Goal: Information Seeking & Learning: Learn about a topic

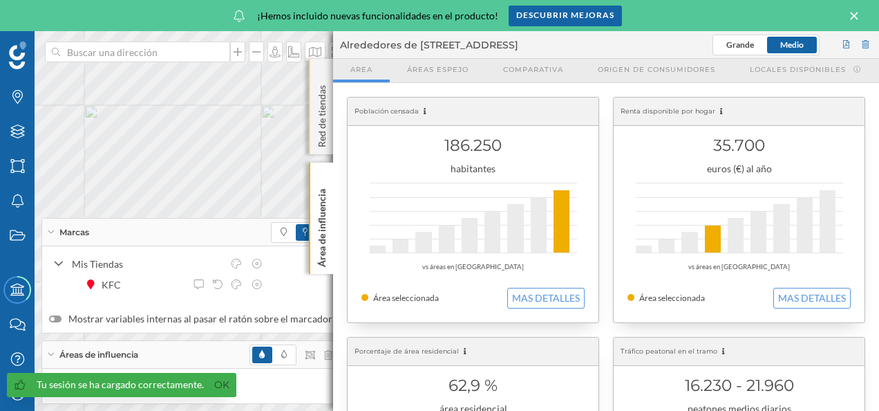
click at [321, 83] on p "Red de tiendas" at bounding box center [322, 113] width 14 height 68
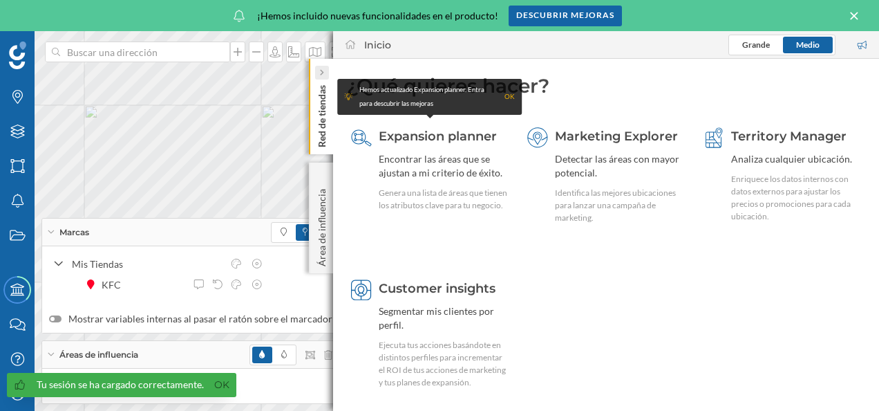
click at [328, 68] on div at bounding box center [322, 73] width 14 height 14
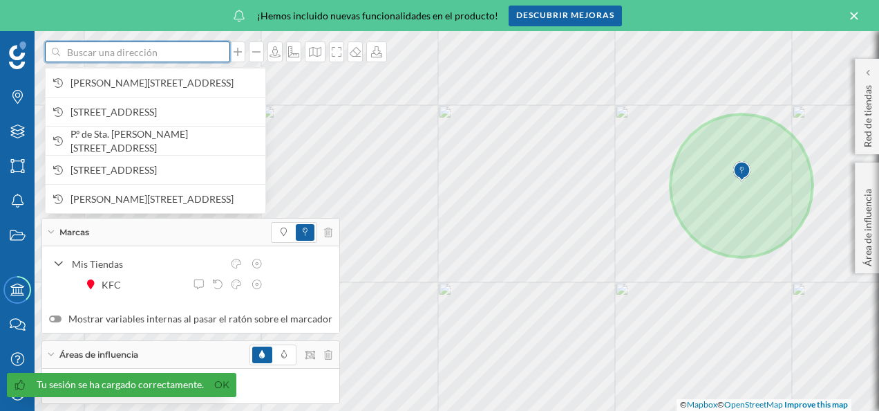
click at [124, 53] on input at bounding box center [137, 51] width 155 height 21
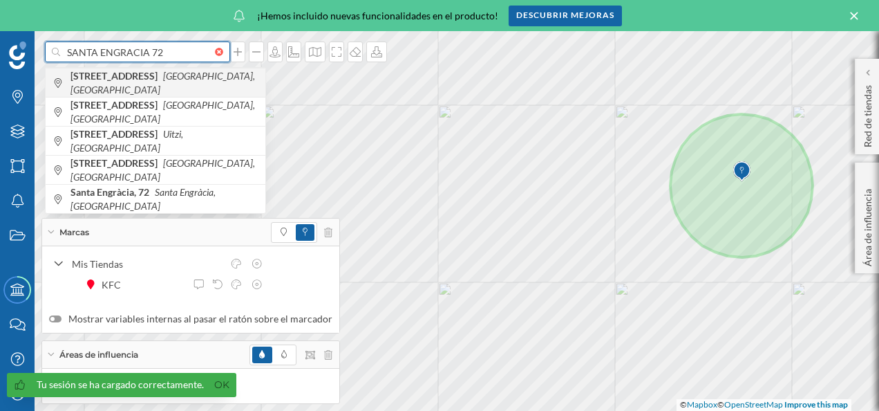
type input "SANTA ENGRACIA 72"
click at [140, 82] on b "[STREET_ADDRESS]" at bounding box center [116, 76] width 91 height 12
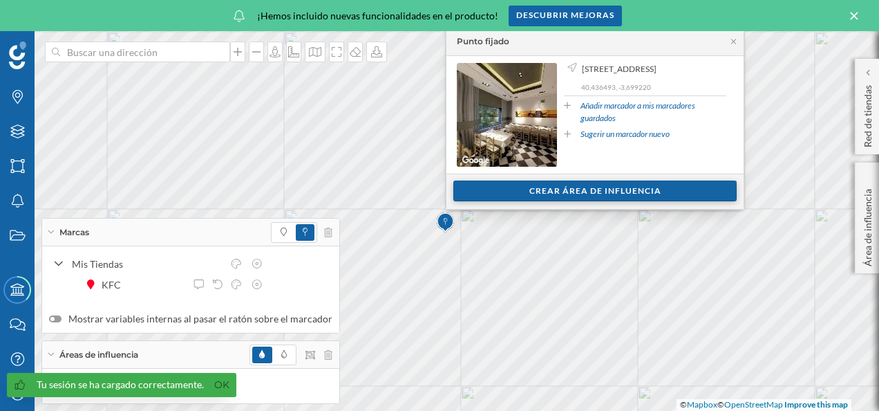
click at [624, 183] on div "Crear área de influencia" at bounding box center [594, 190] width 283 height 21
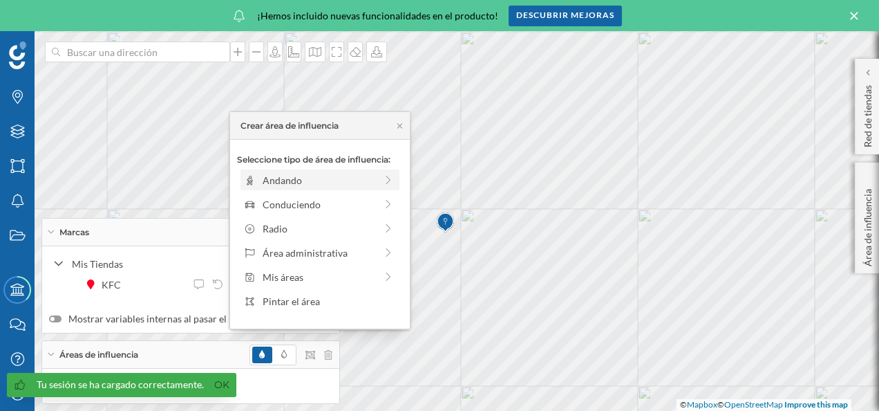
click at [333, 178] on div "Andando" at bounding box center [319, 180] width 113 height 15
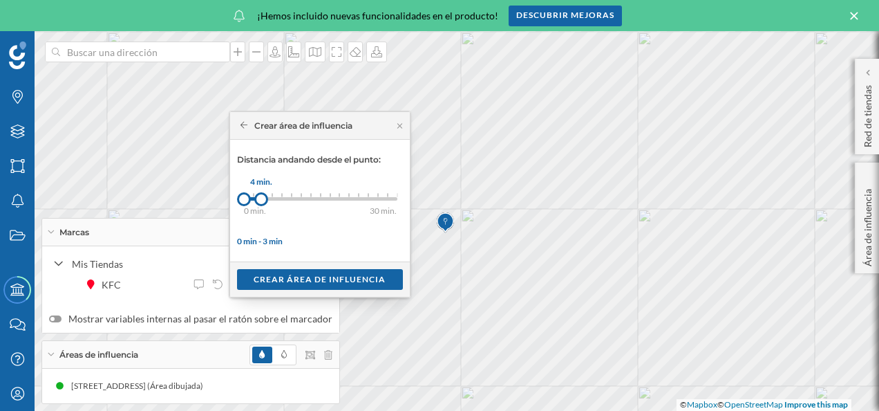
drag, startPoint x: 255, startPoint y: 195, endPoint x: 274, endPoint y: 196, distance: 18.7
click at [268, 196] on div at bounding box center [261, 199] width 14 height 14
drag, startPoint x: 274, startPoint y: 196, endPoint x: 296, endPoint y: 196, distance: 22.1
click at [284, 196] on div at bounding box center [277, 199] width 14 height 14
click at [306, 197] on div "0 min. 3 min. 4 min. 5 min. 6 min. 7 min. 8 min. 9 min. 10 min. 11 min. 12 min.…" at bounding box center [320, 198] width 153 height 3
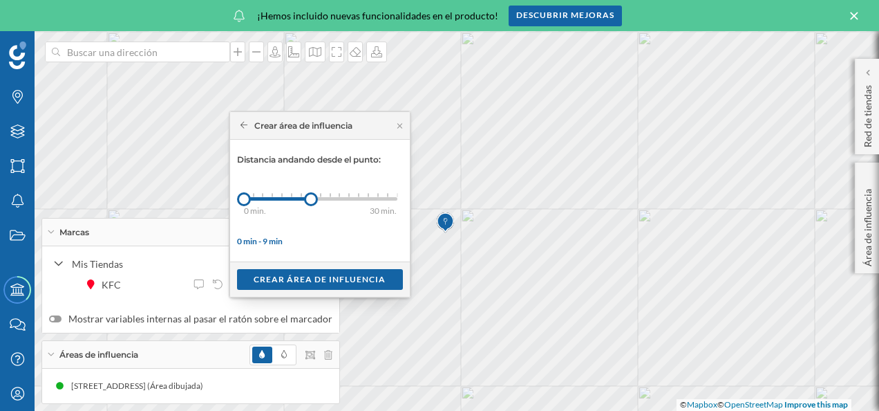
click at [307, 197] on div "0 min. 3 min. 4 min. 5 min. 6 min. 7 min. 8 min. 9 min. 10 min. 11 min. 12 min.…" at bounding box center [320, 198] width 153 height 3
drag, startPoint x: 308, startPoint y: 199, endPoint x: 324, endPoint y: 201, distance: 16.0
click at [324, 201] on div at bounding box center [324, 199] width 14 height 14
click at [341, 283] on div "Crear área de influencia" at bounding box center [320, 278] width 166 height 21
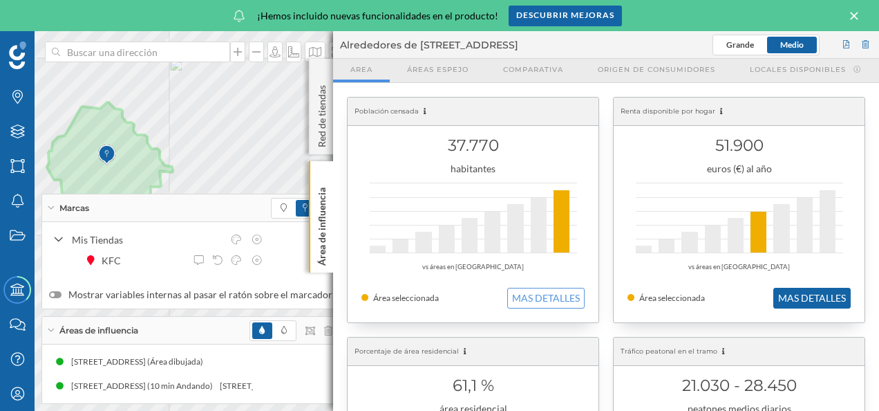
click at [807, 299] on button "MAS DETALLES" at bounding box center [812, 298] width 77 height 21
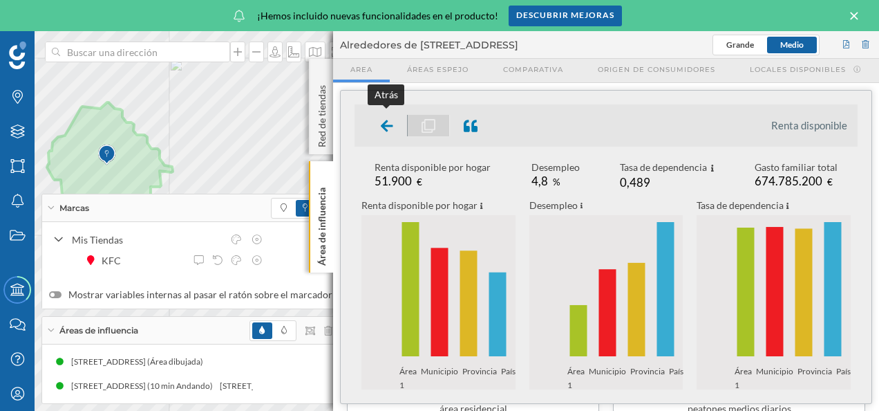
click at [393, 126] on div at bounding box center [387, 125] width 41 height 21
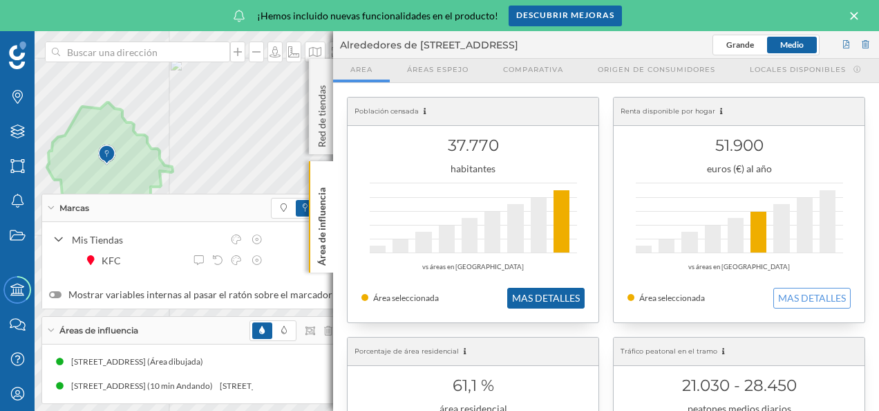
click at [536, 288] on button "MAS DETALLES" at bounding box center [545, 298] width 77 height 21
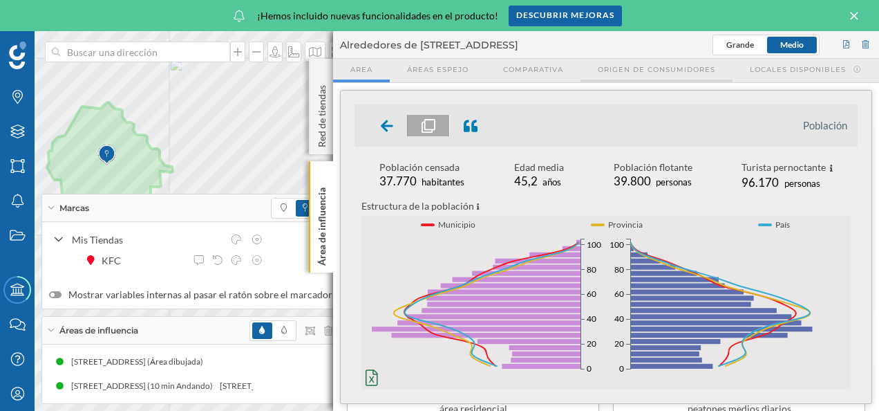
click at [648, 66] on span "Origen de consumidores" at bounding box center [657, 69] width 118 height 10
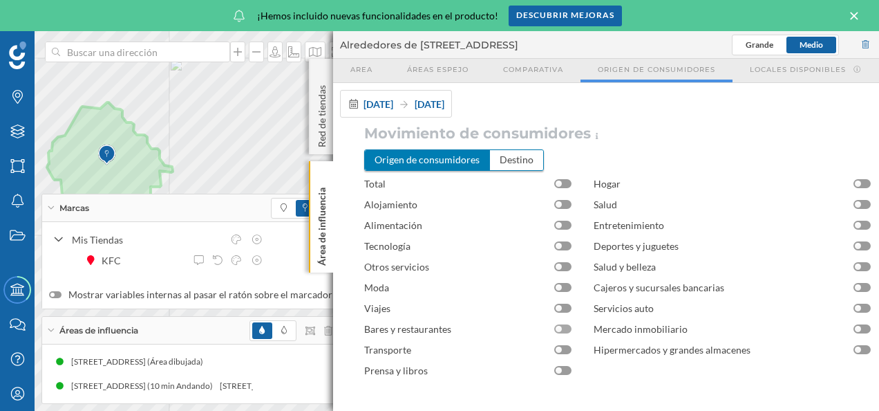
click at [557, 330] on div at bounding box center [559, 329] width 6 height 6
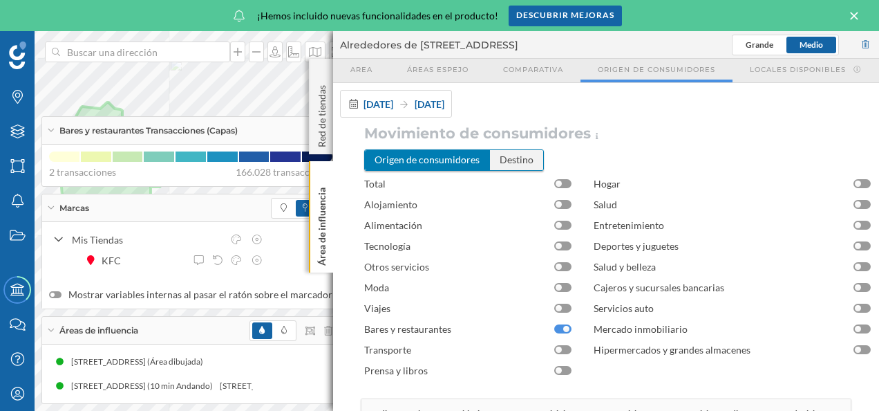
click at [517, 153] on div "Destino" at bounding box center [516, 159] width 53 height 19
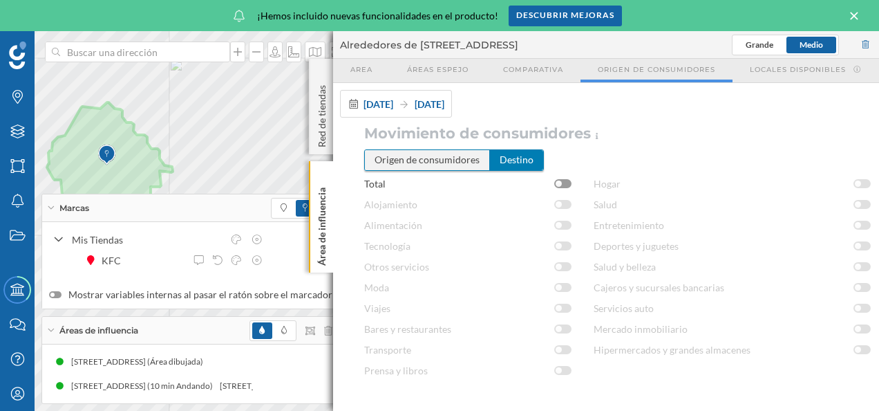
click at [424, 159] on div "Origen de consumidores" at bounding box center [427, 159] width 125 height 19
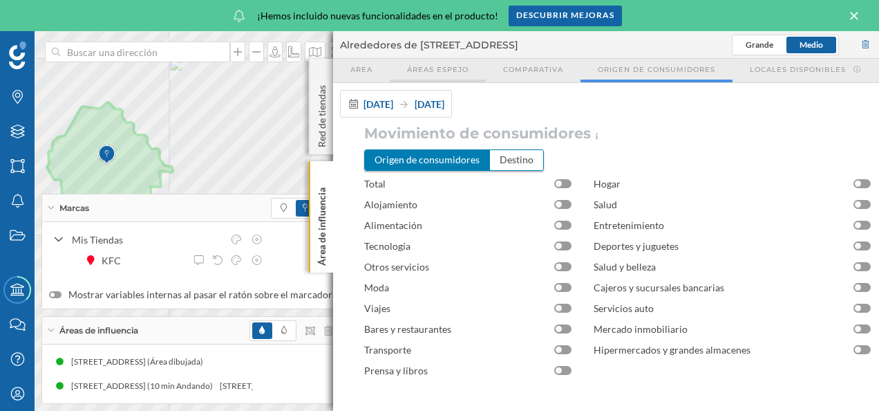
click at [454, 64] on span "Áreas espejo" at bounding box center [438, 69] width 62 height 10
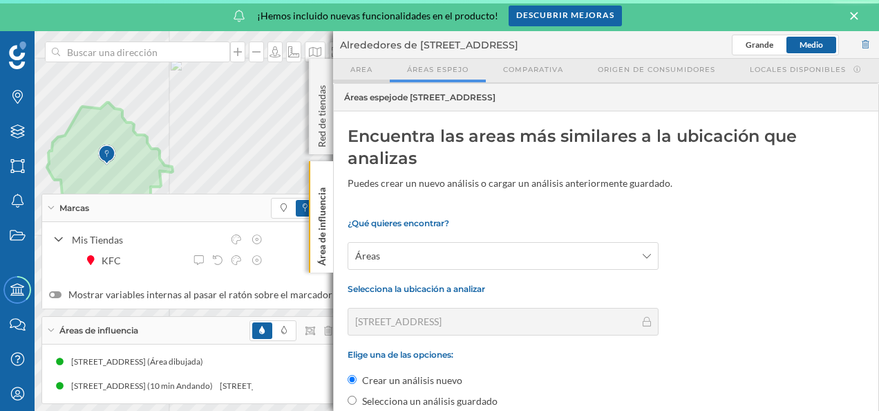
click at [366, 68] on span "Area" at bounding box center [361, 69] width 22 height 10
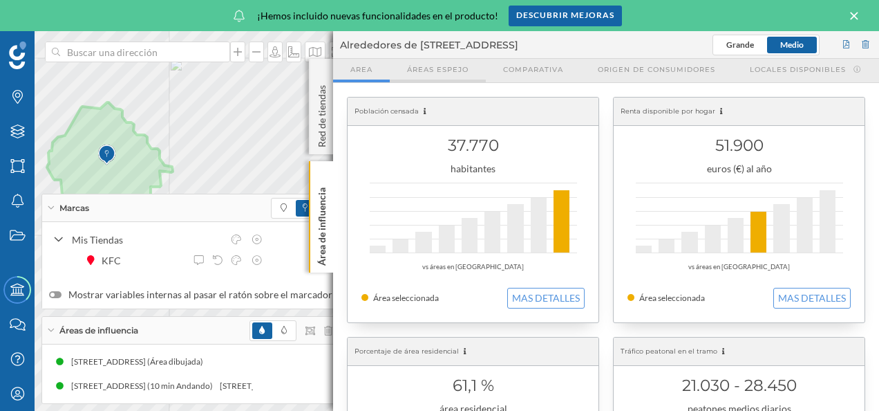
click at [415, 64] on span "Áreas espejo" at bounding box center [438, 69] width 62 height 10
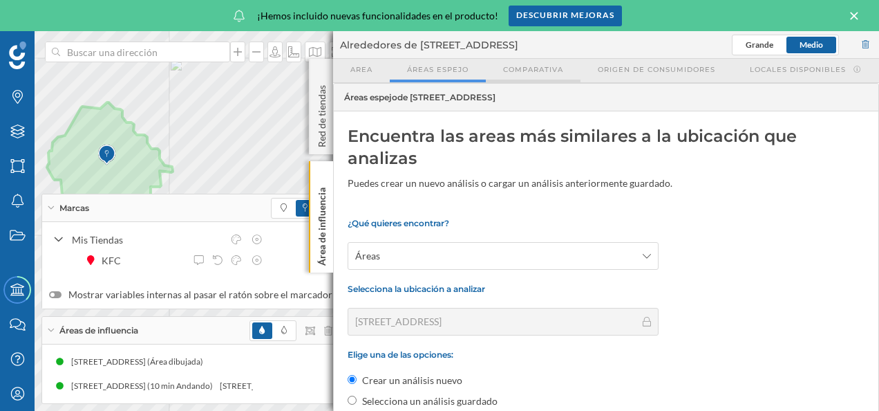
click at [545, 71] on span "Comparativa" at bounding box center [533, 69] width 60 height 10
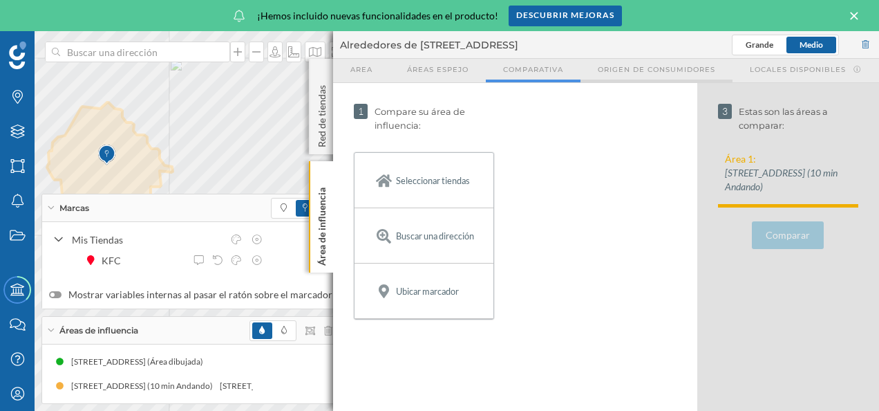
click at [671, 75] on div "Origen de consumidores" at bounding box center [657, 71] width 152 height 24
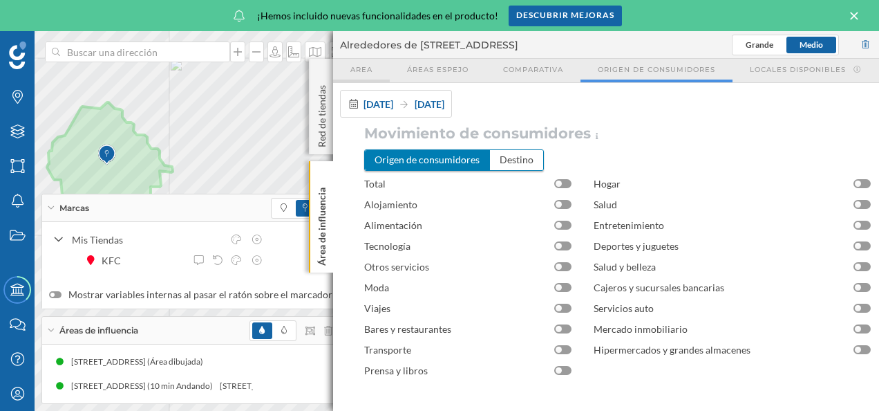
click at [366, 61] on div "Area" at bounding box center [361, 71] width 57 height 24
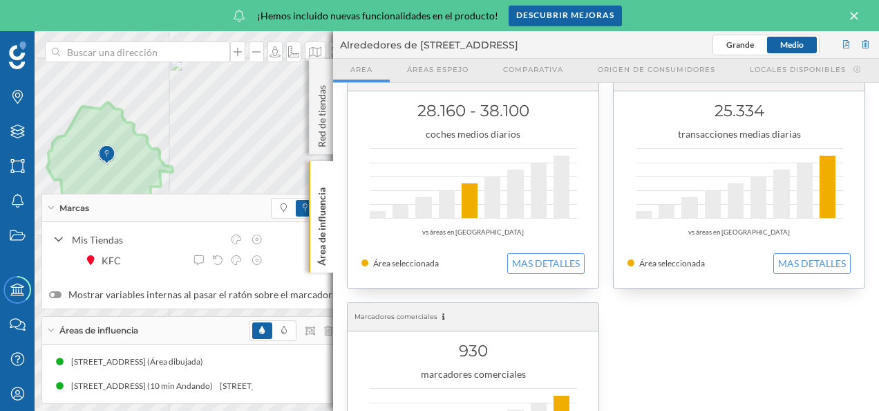
scroll to position [484, 0]
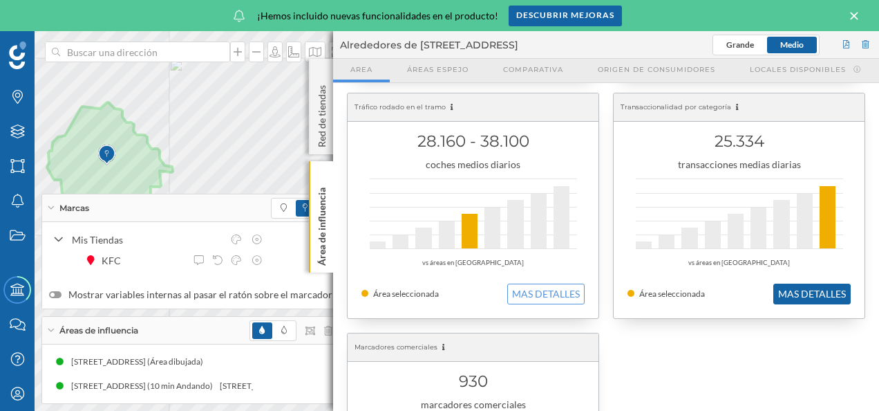
click at [809, 288] on button "MAS DETALLES" at bounding box center [812, 293] width 77 height 21
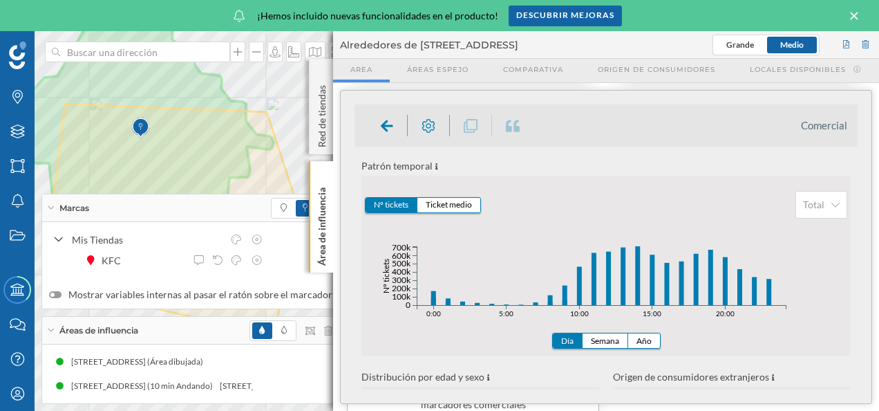
scroll to position [0, 0]
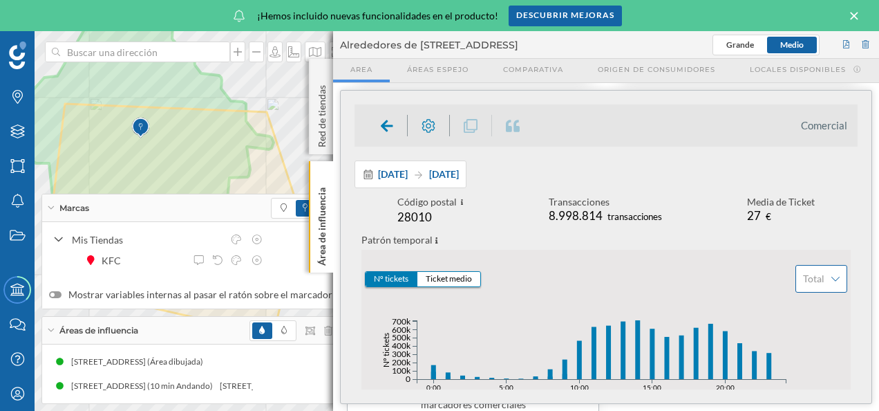
click at [832, 282] on icon at bounding box center [836, 279] width 8 height 10
click at [816, 343] on div "Bares y restaurantes" at bounding box center [844, 342] width 87 height 12
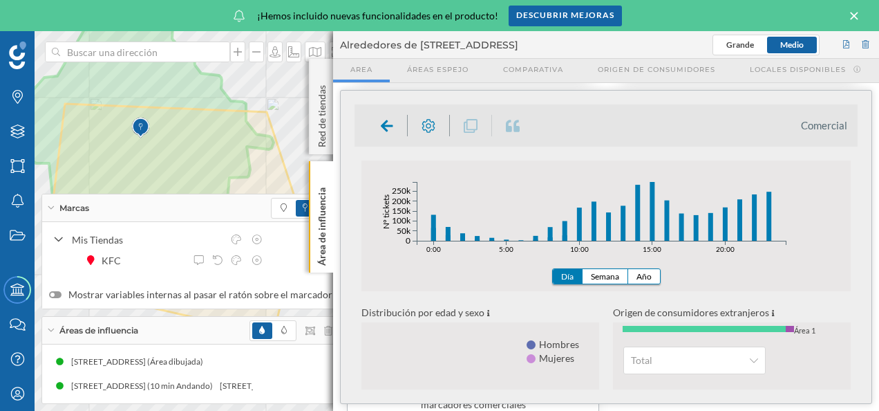
scroll to position [69, 0]
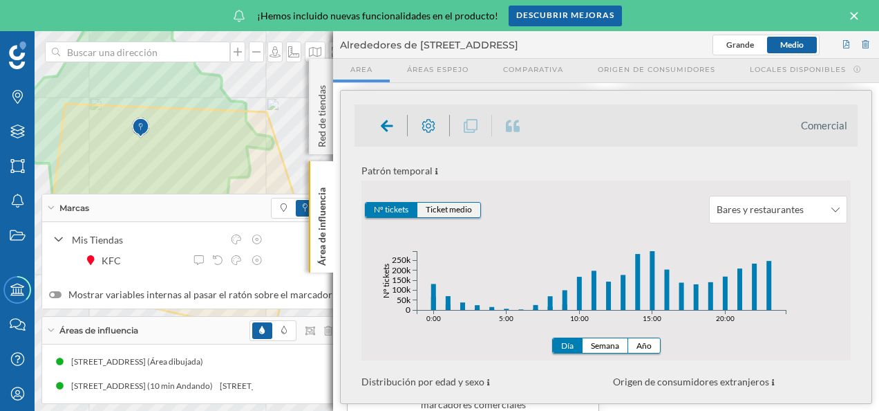
click at [458, 205] on button "Ticket medio" at bounding box center [449, 210] width 63 height 15
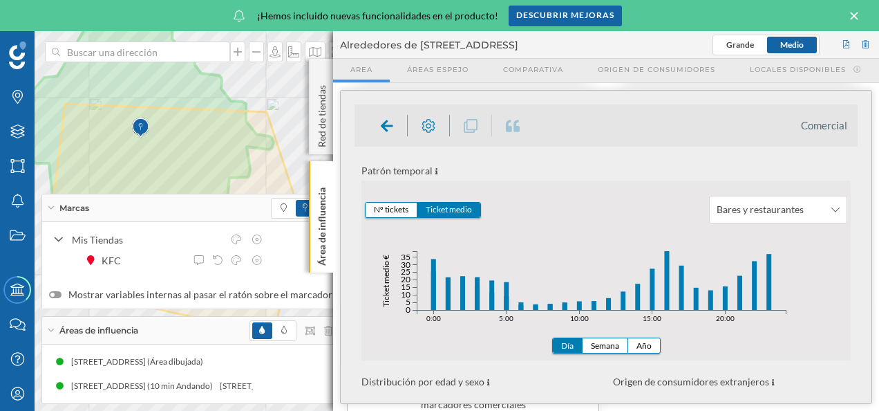
click at [803, 329] on icon "0:00 5:00 10:00 15:00 20:00 0 5 10 15 20 25 30 35 0:00 5:00 10:00 15:00 20:00 T…" at bounding box center [606, 299] width 489 height 152
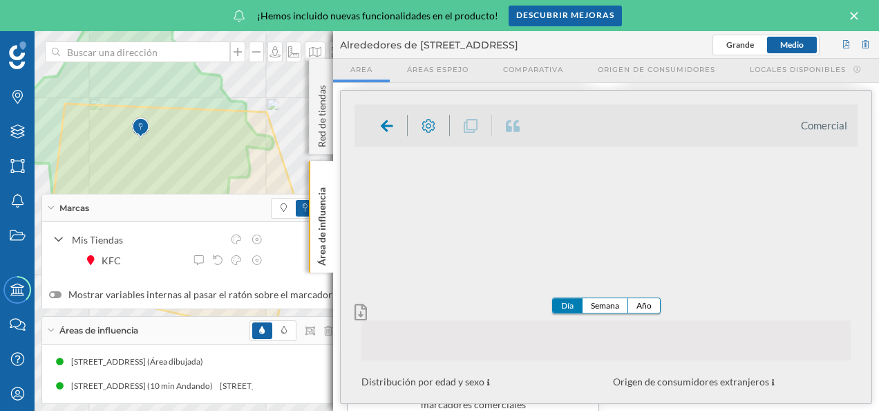
scroll to position [0, 0]
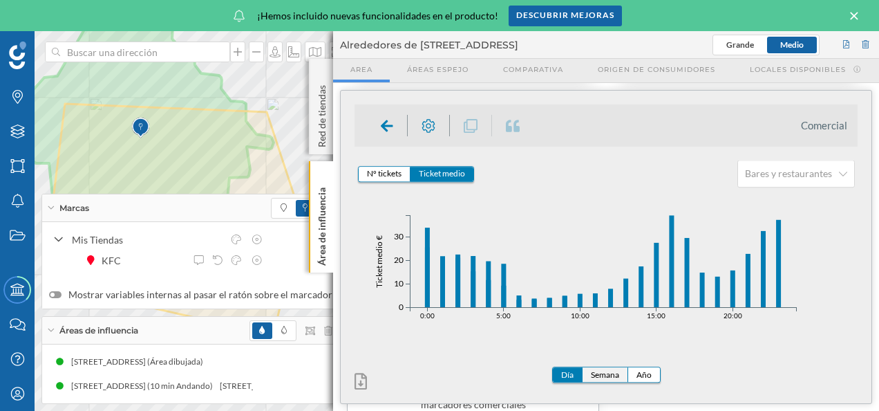
click at [609, 376] on button "Semana" at bounding box center [606, 375] width 46 height 15
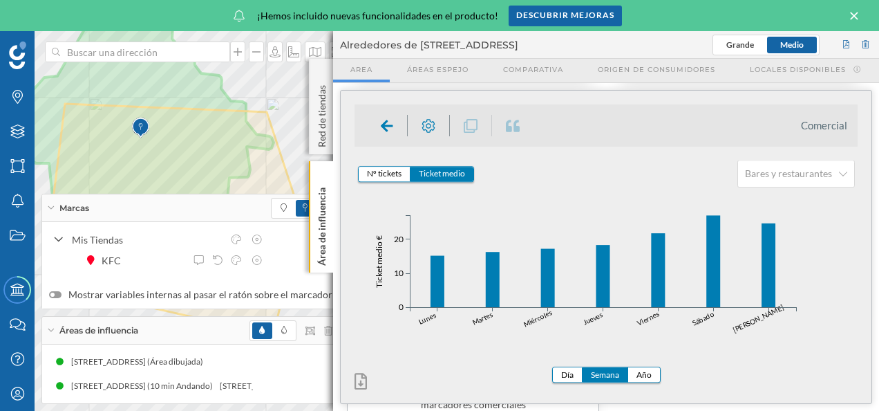
click at [854, 14] on icon at bounding box center [854, 16] width 15 height 12
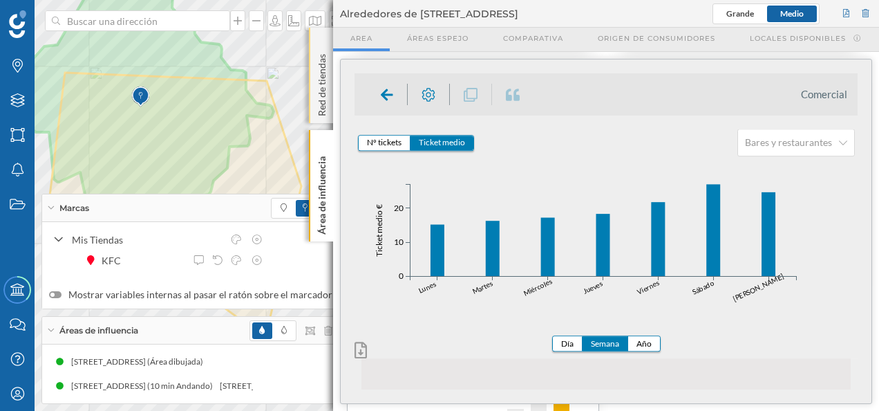
click at [317, 47] on div "Red de tiendas" at bounding box center [321, 75] width 24 height 95
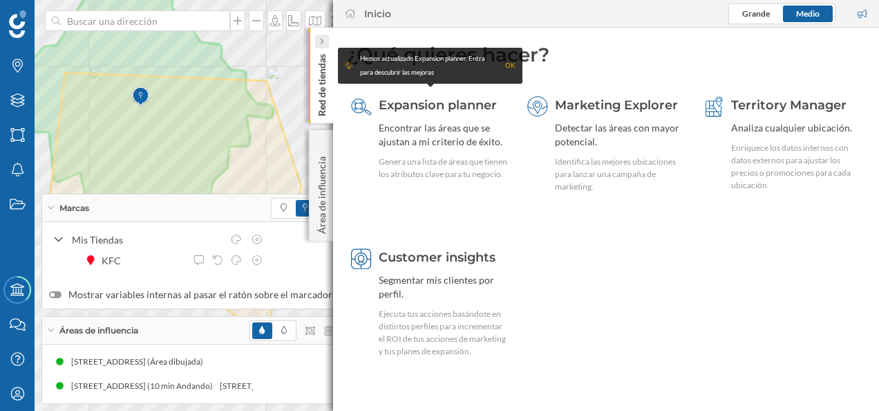
click at [321, 43] on icon at bounding box center [321, 42] width 3 height 6
